Goal: Task Accomplishment & Management: Use online tool/utility

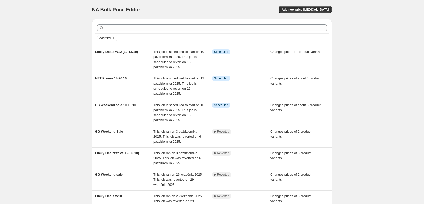
click at [58, 79] on div "NA Bulk Price Editor. This page is ready NA Bulk Price Editor Add new price [ME…" at bounding box center [212, 163] width 424 height 326
click at [299, 10] on span "Add new price [MEDICAL_DATA]" at bounding box center [305, 10] width 47 height 4
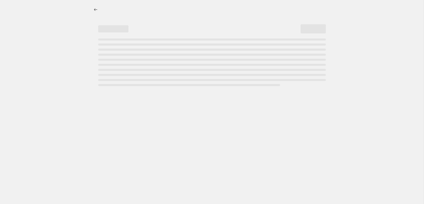
select select "percentage"
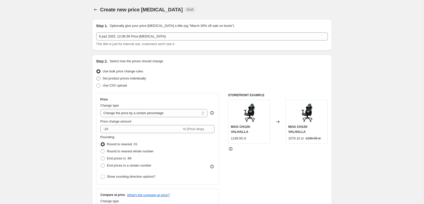
click at [129, 79] on span "Set product prices individually" at bounding box center [124, 78] width 43 height 4
click at [97, 77] on input "Set product prices individually" at bounding box center [97, 76] width 0 height 0
radio input "true"
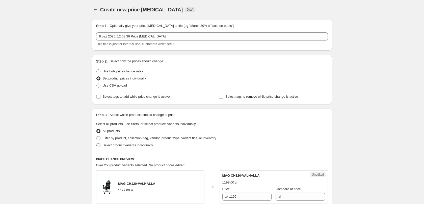
click at [125, 145] on span "Select product variants individually" at bounding box center [128, 145] width 50 height 4
click at [97, 143] on input "Select product variants individually" at bounding box center [97, 143] width 0 height 0
radio input "true"
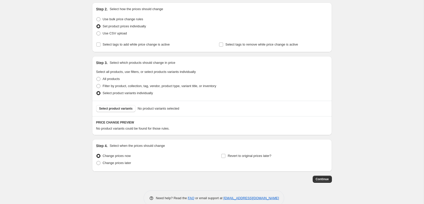
scroll to position [62, 0]
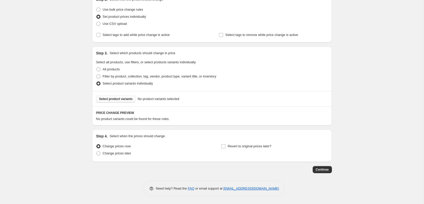
click at [115, 100] on span "Select product variants" at bounding box center [116, 99] width 34 height 4
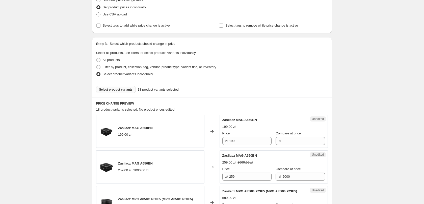
scroll to position [87, 0]
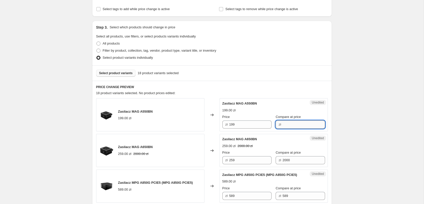
click at [285, 124] on input "Compare at price" at bounding box center [304, 124] width 42 height 8
type input "199"
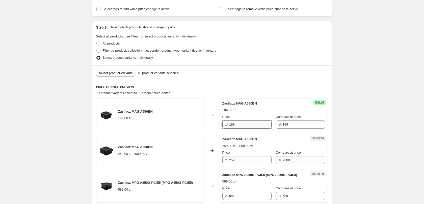
drag, startPoint x: 246, startPoint y: 126, endPoint x: 205, endPoint y: 123, distance: 40.3
click at [229, 128] on input "199" at bounding box center [250, 124] width 42 height 8
type input "179"
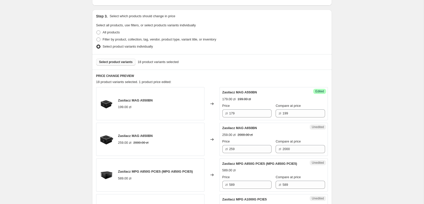
scroll to position [113, 0]
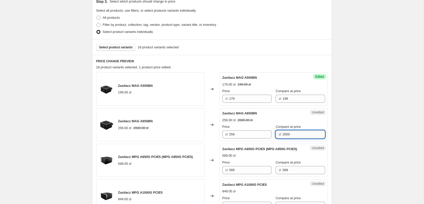
drag, startPoint x: 305, startPoint y: 135, endPoint x: 175, endPoint y: 133, distance: 129.9
click at [283, 133] on input "2000" at bounding box center [304, 134] width 42 height 8
type input "259"
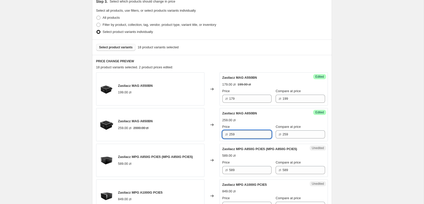
drag, startPoint x: 248, startPoint y: 132, endPoint x: 177, endPoint y: 133, distance: 71.0
click at [229, 133] on input "259" at bounding box center [250, 134] width 42 height 8
type input "199"
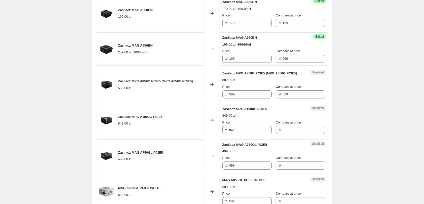
scroll to position [190, 0]
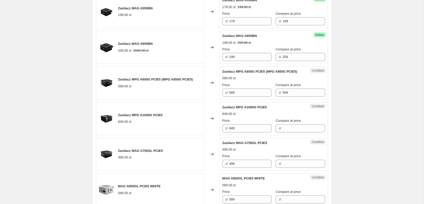
click at [152, 79] on span "Zasilacz MPG A850G PCIE5 (MPG A850G PCIE5)" at bounding box center [155, 79] width 75 height 4
drag, startPoint x: 264, startPoint y: 92, endPoint x: 169, endPoint y: 88, distance: 95.6
click at [229, 88] on input "589" at bounding box center [250, 92] width 42 height 8
type input "479"
click at [173, 87] on div "589.00 zł" at bounding box center [155, 86] width 75 height 5
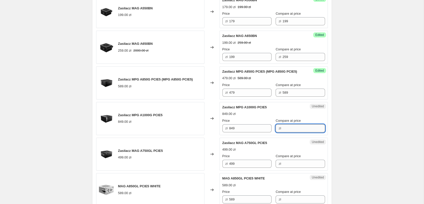
click at [283, 127] on input "Compare at price" at bounding box center [304, 128] width 42 height 8
type input "849"
click at [231, 129] on input "849" at bounding box center [250, 128] width 42 height 8
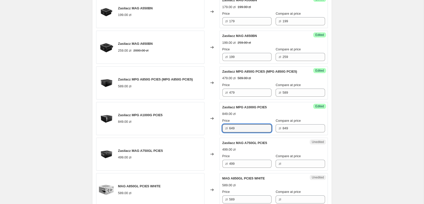
type input "649"
click at [217, 145] on div "Changed to" at bounding box center [212, 153] width 15 height 33
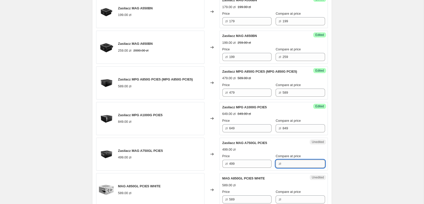
drag, startPoint x: 285, startPoint y: 163, endPoint x: 302, endPoint y: 164, distance: 16.7
click at [286, 163] on input "Compare at price" at bounding box center [304, 163] width 42 height 8
type input "499"
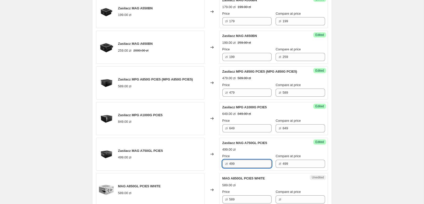
drag, startPoint x: 244, startPoint y: 162, endPoint x: 191, endPoint y: 159, distance: 53.7
click at [229, 159] on input "499" at bounding box center [250, 163] width 42 height 8
type input "389"
click at [197, 173] on div "MAG A850GL PCIE5 WHITE 589.00 zł" at bounding box center [150, 189] width 108 height 33
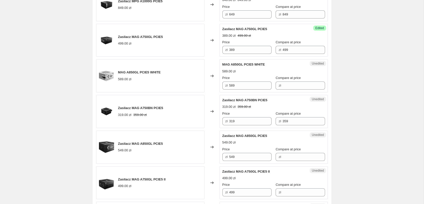
scroll to position [319, 0]
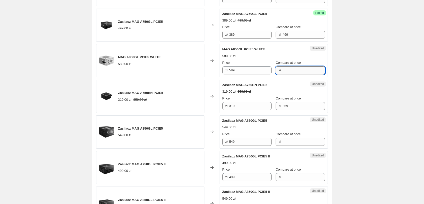
click at [302, 71] on input "Compare at price" at bounding box center [304, 70] width 42 height 8
type input "589"
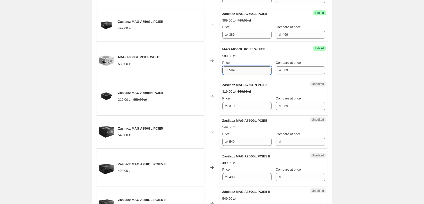
drag, startPoint x: 244, startPoint y: 71, endPoint x: 213, endPoint y: 69, distance: 30.4
click at [229, 69] on input "589" at bounding box center [250, 70] width 42 height 8
type input "449"
click at [149, 105] on div "Zasilacz MAG A750BN PCIE5 319.00 zł 359.00 zł" at bounding box center [150, 96] width 108 height 33
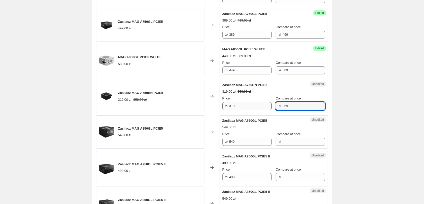
drag, startPoint x: 296, startPoint y: 106, endPoint x: 255, endPoint y: 106, distance: 40.7
click at [283, 106] on input "359" at bounding box center [304, 106] width 42 height 8
type input "319"
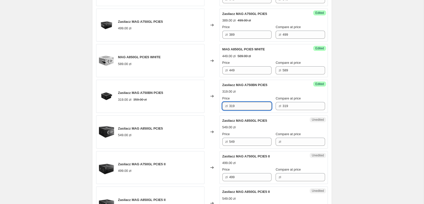
drag, startPoint x: 202, startPoint y: 110, endPoint x: 199, endPoint y: 110, distance: 3.5
click at [229, 110] on input "319" at bounding box center [250, 106] width 42 height 8
type input "199"
click at [211, 118] on div "Changed to" at bounding box center [212, 131] width 15 height 33
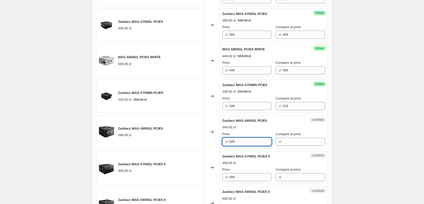
click at [231, 142] on input "549" at bounding box center [250, 141] width 42 height 8
type input "449"
click at [285, 140] on input "Compare at price" at bounding box center [304, 141] width 42 height 8
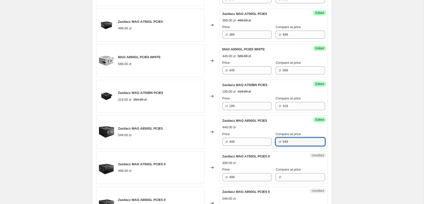
type input "549"
click at [401, 142] on div "Create new price [MEDICAL_DATA]. This page is ready Create new price [MEDICAL_D…" at bounding box center [212, 139] width 424 height 917
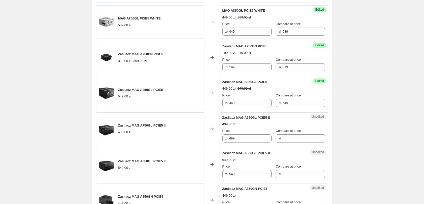
scroll to position [371, 0]
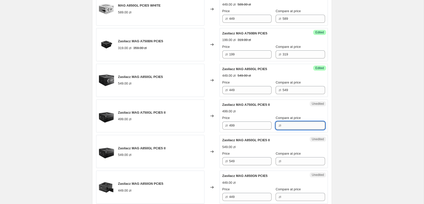
click at [284, 126] on input "Compare at price" at bounding box center [304, 125] width 42 height 8
type input "499"
drag, startPoint x: 250, startPoint y: 126, endPoint x: 169, endPoint y: 126, distance: 81.6
click at [229, 126] on input "499" at bounding box center [250, 125] width 42 height 8
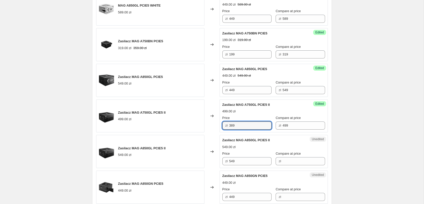
type input "389"
click at [355, 135] on div "Create new price [MEDICAL_DATA]. This page is ready Create new price [MEDICAL_D…" at bounding box center [212, 87] width 424 height 917
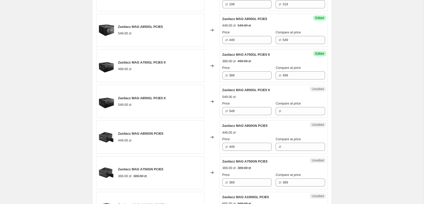
scroll to position [422, 0]
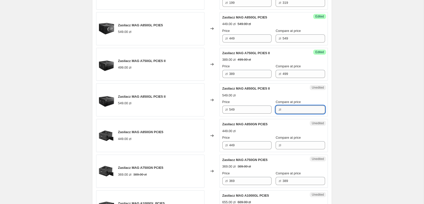
click at [284, 109] on input "Compare at price" at bounding box center [304, 109] width 42 height 8
type input "549"
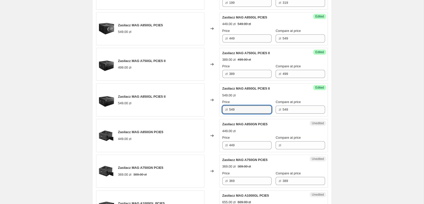
drag, startPoint x: 233, startPoint y: 108, endPoint x: 220, endPoint y: 107, distance: 13.0
click at [229, 107] on input "549" at bounding box center [250, 109] width 42 height 8
type input "449"
click at [198, 138] on div "Zasilacz MAG A850GN PCIE5 449.00 zł" at bounding box center [150, 135] width 108 height 33
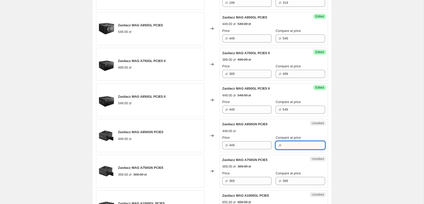
click at [294, 146] on input "Compare at price" at bounding box center [304, 145] width 42 height 8
type input "449"
drag, startPoint x: 240, startPoint y: 146, endPoint x: 164, endPoint y: 148, distance: 76.3
click at [229, 148] on input "449" at bounding box center [250, 145] width 42 height 8
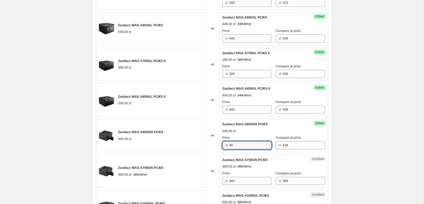
type input "4"
type input "399"
click at [361, 124] on div "Create new price [MEDICAL_DATA]. This page is ready Create new price [MEDICAL_D…" at bounding box center [212, 36] width 424 height 917
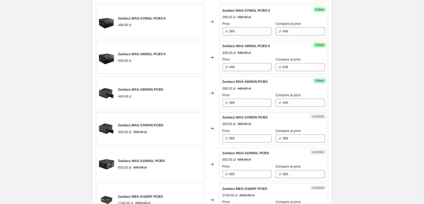
scroll to position [474, 0]
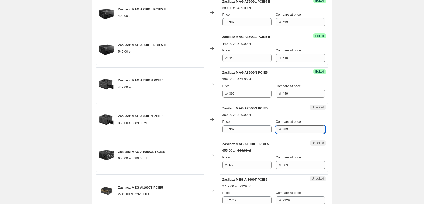
drag, startPoint x: 295, startPoint y: 129, endPoint x: 281, endPoint y: 132, distance: 14.0
click at [283, 132] on input "389" at bounding box center [304, 129] width 42 height 8
type input "369"
click at [245, 131] on input "369" at bounding box center [250, 129] width 42 height 8
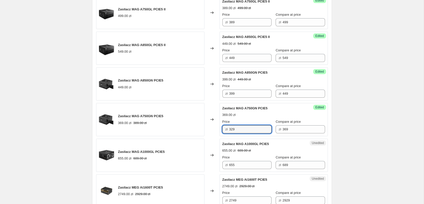
type input "329"
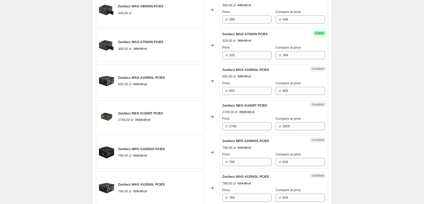
scroll to position [551, 0]
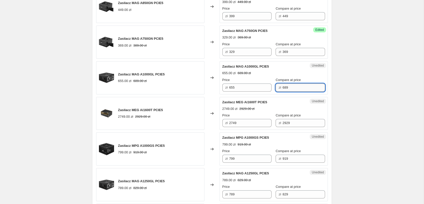
drag, startPoint x: 289, startPoint y: 87, endPoint x: 260, endPoint y: 88, distance: 28.6
click at [283, 88] on input "689" at bounding box center [304, 87] width 42 height 8
type input "655"
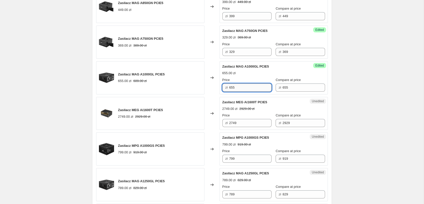
drag, startPoint x: 248, startPoint y: 89, endPoint x: 107, endPoint y: 81, distance: 140.7
click at [229, 83] on input "655" at bounding box center [250, 87] width 42 height 8
type input "549"
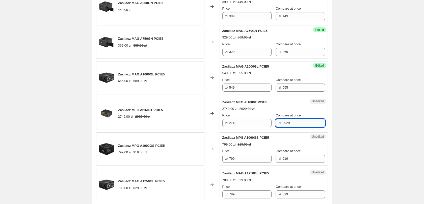
drag, startPoint x: 291, startPoint y: 124, endPoint x: 267, endPoint y: 124, distance: 23.8
click at [283, 124] on input "2929" at bounding box center [304, 123] width 42 height 8
type input "2749"
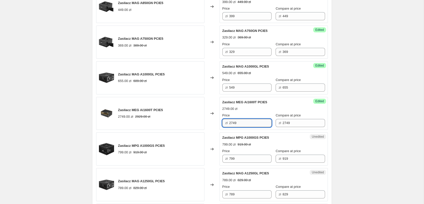
drag, startPoint x: 245, startPoint y: 123, endPoint x: 153, endPoint y: 125, distance: 91.7
click at [229, 125] on input "2749" at bounding box center [250, 123] width 42 height 8
type input "2449"
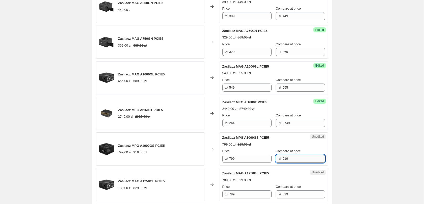
drag, startPoint x: 292, startPoint y: 157, endPoint x: 224, endPoint y: 159, distance: 68.0
click at [283, 159] on input "919" at bounding box center [304, 158] width 42 height 8
type input "799"
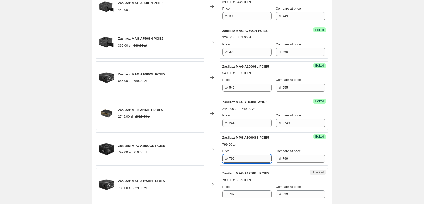
click at [231, 159] on input "799" at bounding box center [250, 158] width 42 height 8
type input "699"
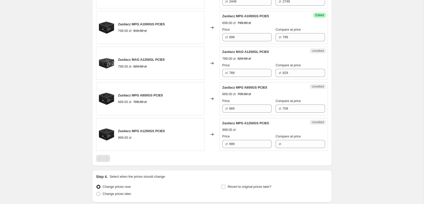
scroll to position [680, 0]
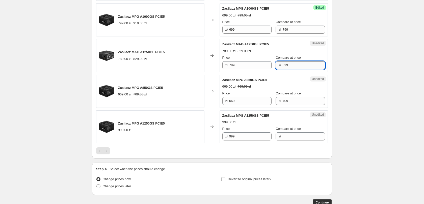
drag, startPoint x: 301, startPoint y: 65, endPoint x: 221, endPoint y: 61, distance: 80.5
click at [283, 61] on input "829" at bounding box center [304, 65] width 42 height 8
type input "789"
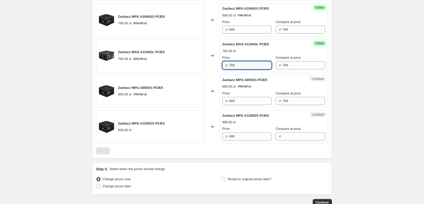
drag, startPoint x: 244, startPoint y: 64, endPoint x: 204, endPoint y: 63, distance: 40.7
click at [229, 63] on input "789" at bounding box center [250, 65] width 42 height 8
type input "669"
click at [200, 107] on div "Zasilacz MPG A850GS PCIE5 669.00 zł 709.00 zł" at bounding box center [150, 91] width 108 height 33
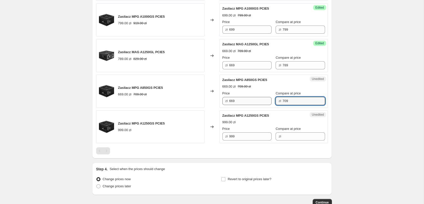
drag, startPoint x: 289, startPoint y: 101, endPoint x: 258, endPoint y: 99, distance: 30.2
click at [283, 99] on input "709" at bounding box center [304, 101] width 42 height 8
type input "669"
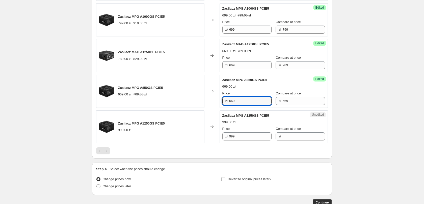
drag, startPoint x: 251, startPoint y: 101, endPoint x: 112, endPoint y: 101, distance: 138.7
click at [229, 101] on input "669" at bounding box center [250, 101] width 42 height 8
type input "549"
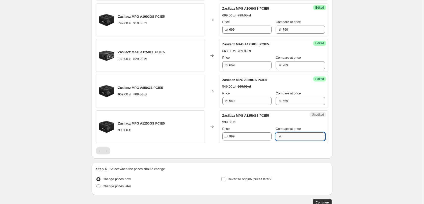
click at [287, 136] on input "Compare at price" at bounding box center [304, 136] width 42 height 8
type input "999"
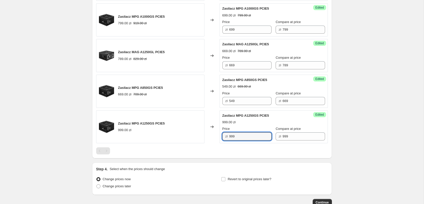
drag, startPoint x: 248, startPoint y: 137, endPoint x: 128, endPoint y: 138, distance: 120.5
click at [229, 137] on input "999" at bounding box center [250, 136] width 42 height 8
type input "799"
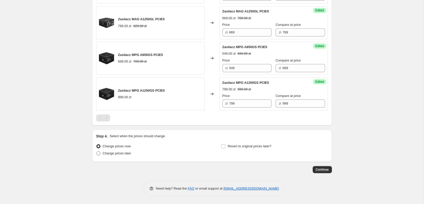
click at [117, 154] on span "Change prices later" at bounding box center [117, 153] width 29 height 4
click at [97, 151] on input "Change prices later" at bounding box center [97, 151] width 0 height 0
radio input "true"
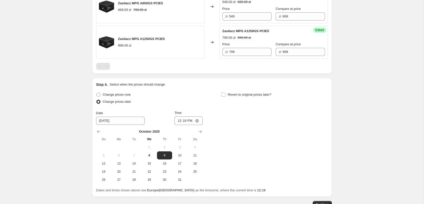
scroll to position [765, 0]
click at [199, 121] on input "12:18" at bounding box center [189, 120] width 28 height 9
drag, startPoint x: 191, startPoint y: 120, endPoint x: 229, endPoint y: 133, distance: 40.0
click at [191, 120] on input "12:18" at bounding box center [189, 120] width 28 height 9
type input "00:01"
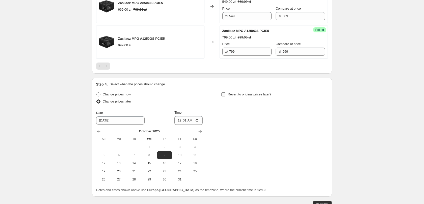
click at [244, 94] on span "Revert to original prices later?" at bounding box center [250, 94] width 44 height 4
click at [226, 94] on input "Revert to original prices later?" at bounding box center [224, 94] width 4 height 4
checkbox input "true"
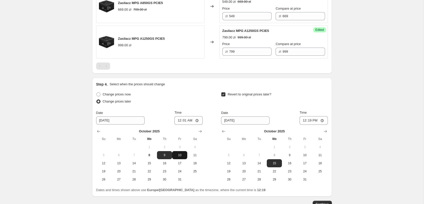
click at [181, 156] on span "10" at bounding box center [179, 155] width 11 height 4
type input "[DATE]"
click at [234, 179] on span "26" at bounding box center [228, 179] width 11 height 4
type input "[DATE]"
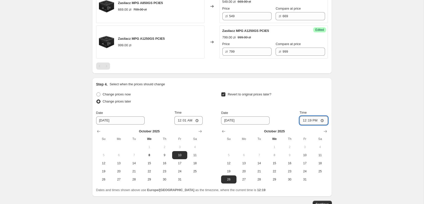
click at [317, 121] on input "12:19" at bounding box center [314, 120] width 28 height 9
type input "23:59"
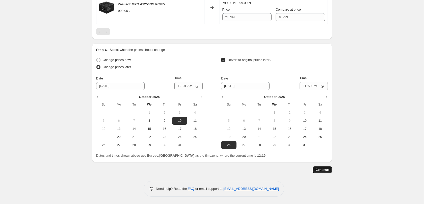
click at [322, 171] on span "Continue" at bounding box center [322, 170] width 13 height 4
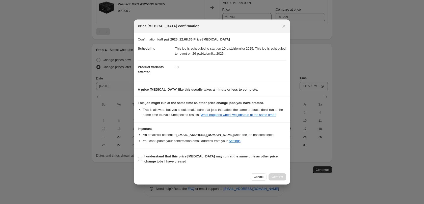
click at [151, 160] on b "I understand that this price [MEDICAL_DATA] may run at the same time as other p…" at bounding box center [211, 158] width 133 height 9
click at [142, 160] on input "I understand that this price [MEDICAL_DATA] may run at the same time as other p…" at bounding box center [140, 159] width 4 height 4
checkbox input "true"
click at [276, 176] on span "Confirm" at bounding box center [278, 177] width 12 height 4
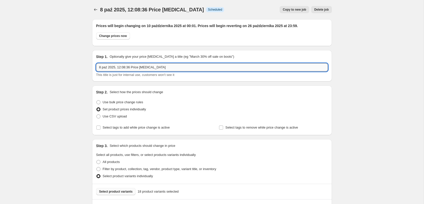
drag, startPoint x: 157, startPoint y: 67, endPoint x: 69, endPoint y: 74, distance: 87.9
click at [96, 71] on input "8 paź 2025, 12:08:36 Price [MEDICAL_DATA]" at bounding box center [212, 67] width 232 height 8
drag, startPoint x: 158, startPoint y: 69, endPoint x: 79, endPoint y: 69, distance: 79.8
click at [96, 69] on input "8 paź 2025, 12:08:36 Price [MEDICAL_DATA]" at bounding box center [212, 67] width 232 height 8
type input "P"
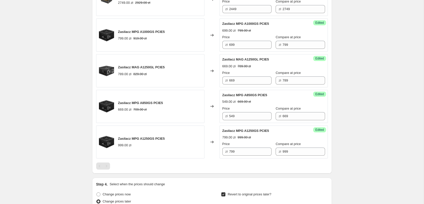
scroll to position [830, 0]
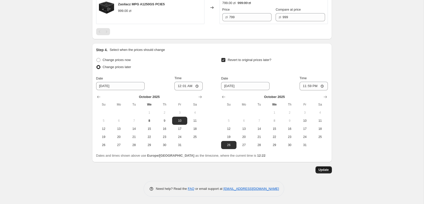
type input "Powrót Mega Promocji na zasilacze"
click at [324, 169] on span "Update" at bounding box center [324, 170] width 10 height 4
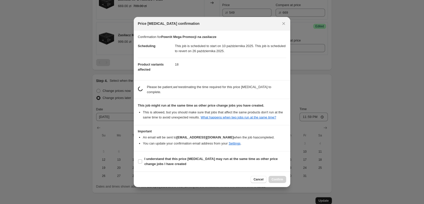
scroll to position [0, 0]
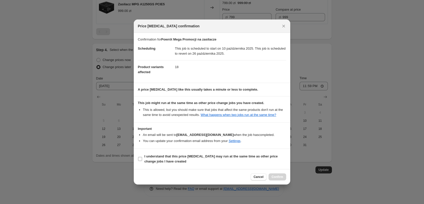
click at [157, 157] on b "I understand that this price [MEDICAL_DATA] may run at the same time as other p…" at bounding box center [211, 158] width 133 height 9
click at [142, 157] on input "I understand that this price [MEDICAL_DATA] may run at the same time as other p…" at bounding box center [140, 159] width 4 height 4
checkbox input "true"
click at [276, 176] on span "Confirm" at bounding box center [278, 177] width 12 height 4
